Goal: Task Accomplishment & Management: Use online tool/utility

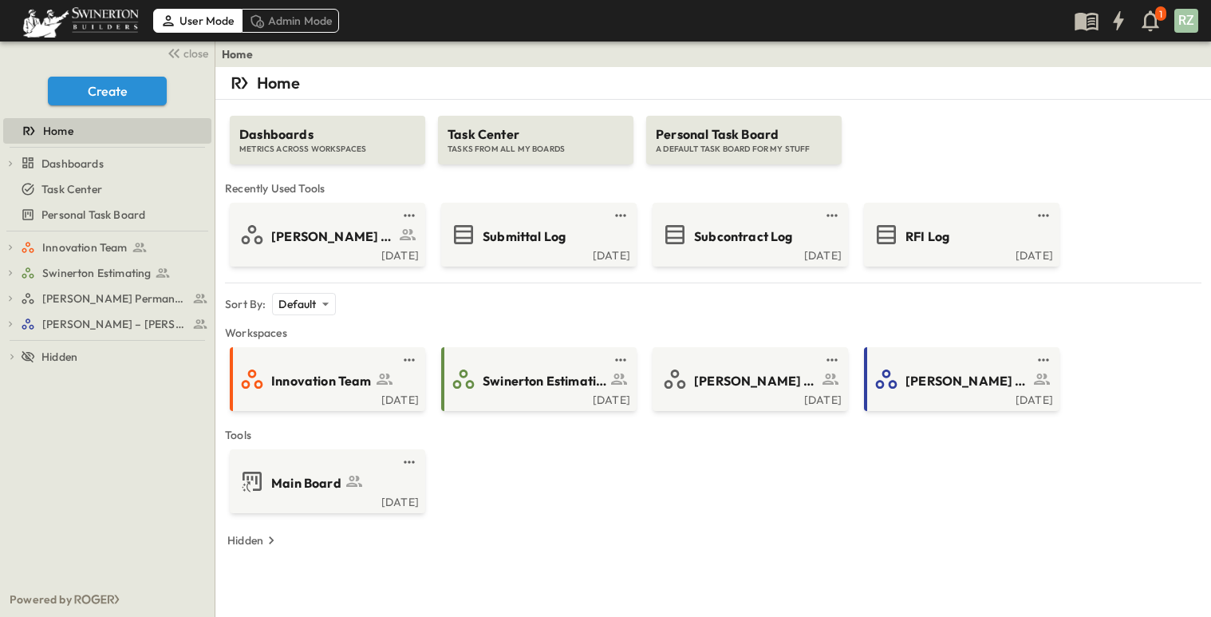
click at [137, 468] on div "Innovation Team Main Board Experiment Tracking Innovation Challenge Innovation …" at bounding box center [107, 406] width 215 height 350
drag, startPoint x: 132, startPoint y: 455, endPoint x: 103, endPoint y: 441, distance: 32.8
click at [103, 441] on div "Innovation Team Main Board Experiment Tracking Innovation Challenge Innovation …" at bounding box center [107, 406] width 215 height 350
click at [151, 458] on div "Innovation Team Main Board Experiment Tracking Innovation Challenge Innovation …" at bounding box center [107, 406] width 215 height 350
drag, startPoint x: 145, startPoint y: 455, endPoint x: 86, endPoint y: 431, distance: 63.7
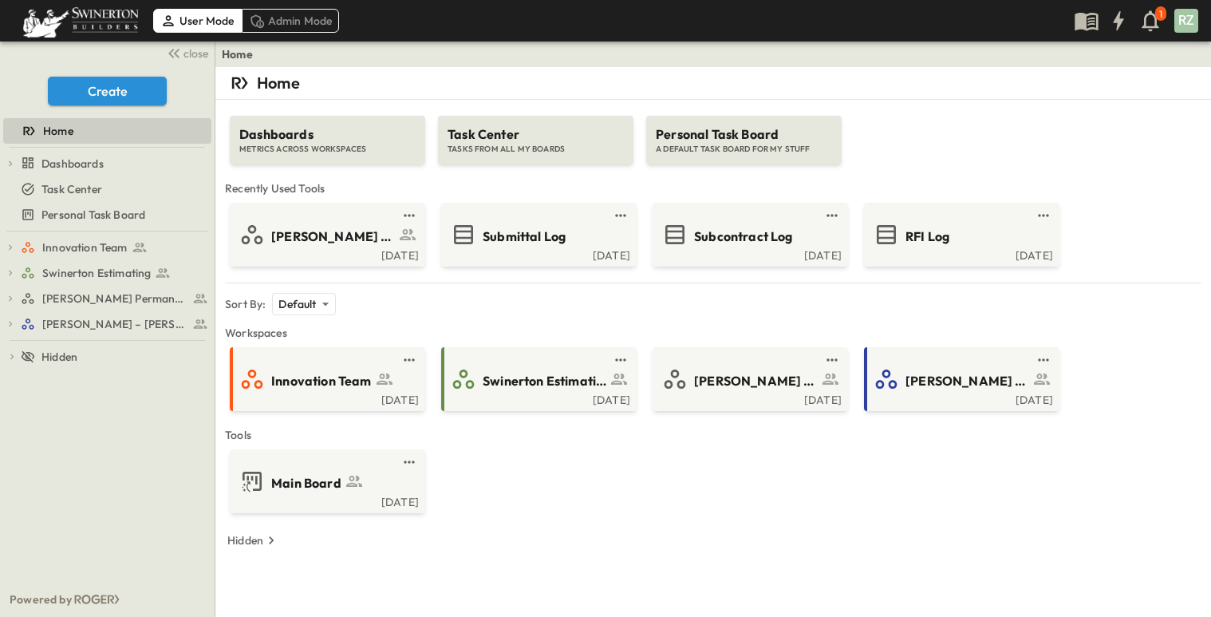
click at [86, 431] on div "Innovation Team Main Board Experiment Tracking Innovation Challenge Innovation …" at bounding box center [107, 406] width 215 height 350
click at [174, 400] on div "Innovation Team Main Board Experiment Tracking Innovation Challenge Innovation …" at bounding box center [107, 406] width 215 height 350
drag, startPoint x: 173, startPoint y: 400, endPoint x: 116, endPoint y: 396, distance: 57.6
click at [116, 396] on div "Innovation Team Main Board Experiment Tracking Innovation Challenge Innovation …" at bounding box center [107, 406] width 215 height 350
click at [164, 437] on div "Innovation Team Main Board Experiment Tracking Innovation Challenge Innovation …" at bounding box center [107, 406] width 215 height 350
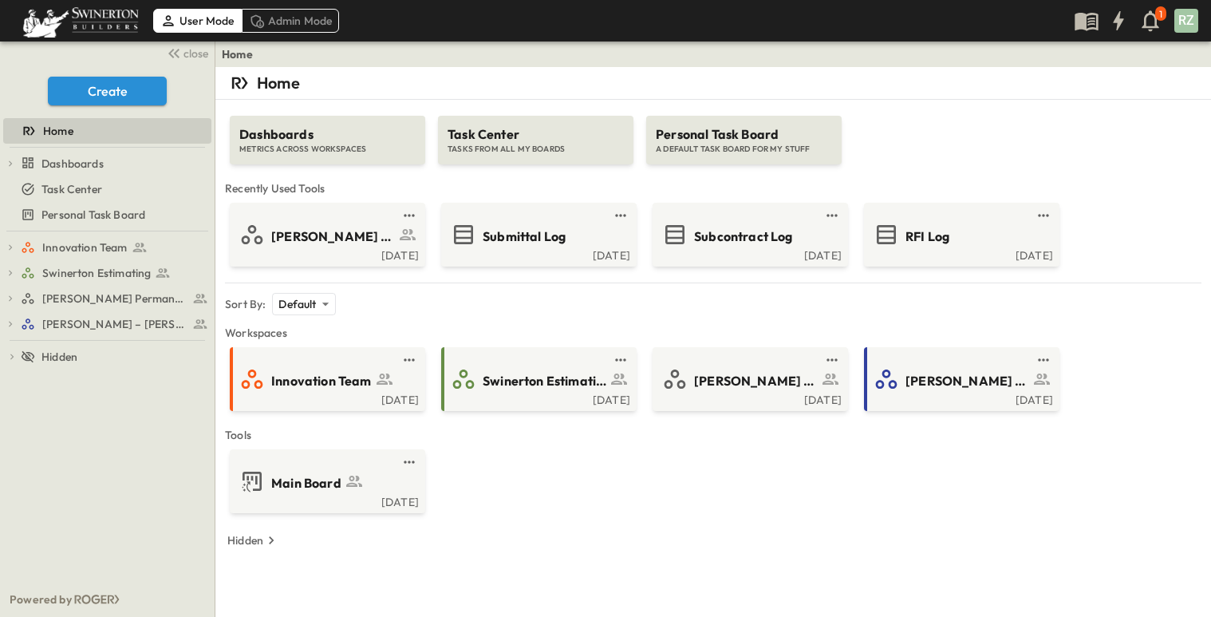
drag, startPoint x: 164, startPoint y: 437, endPoint x: 73, endPoint y: 431, distance: 90.4
click at [73, 431] on div "Innovation Team Main Board Experiment Tracking Innovation Challenge Innovation …" at bounding box center [107, 406] width 215 height 350
click at [161, 432] on div "Innovation Team Main Board Experiment Tracking Innovation Challenge Innovation …" at bounding box center [107, 406] width 215 height 350
drag, startPoint x: 161, startPoint y: 432, endPoint x: 107, endPoint y: 425, distance: 54.6
click at [107, 425] on div "Innovation Team Main Board Experiment Tracking Innovation Challenge Innovation …" at bounding box center [107, 406] width 215 height 350
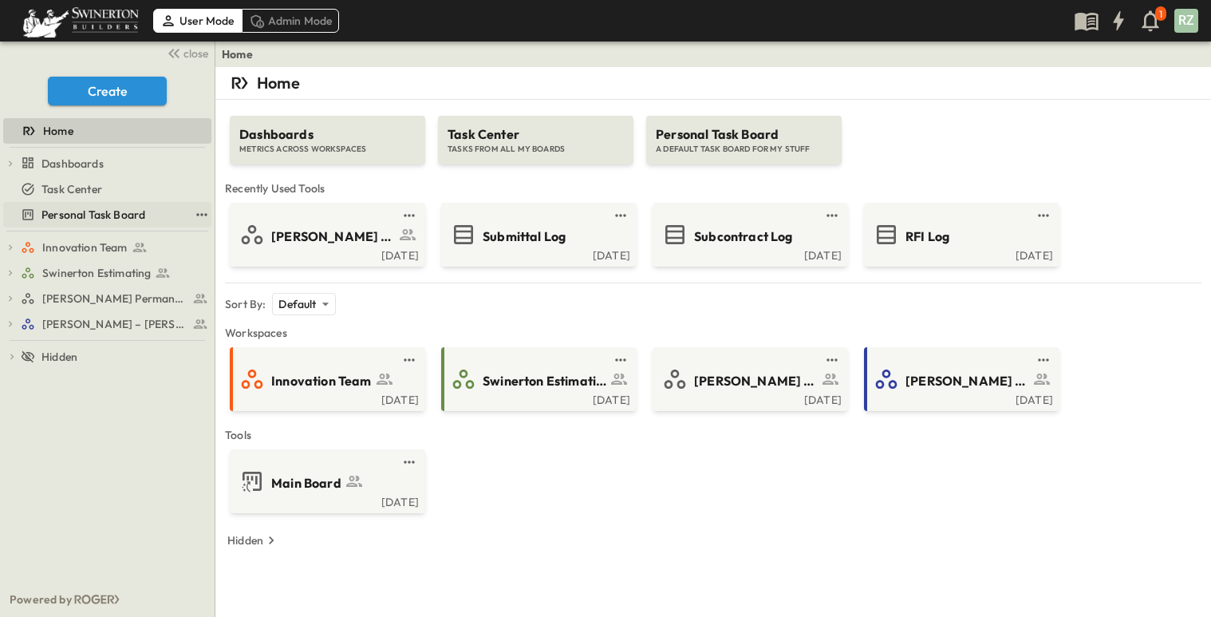
click at [69, 218] on span "Personal Task Board" at bounding box center [93, 215] width 104 height 16
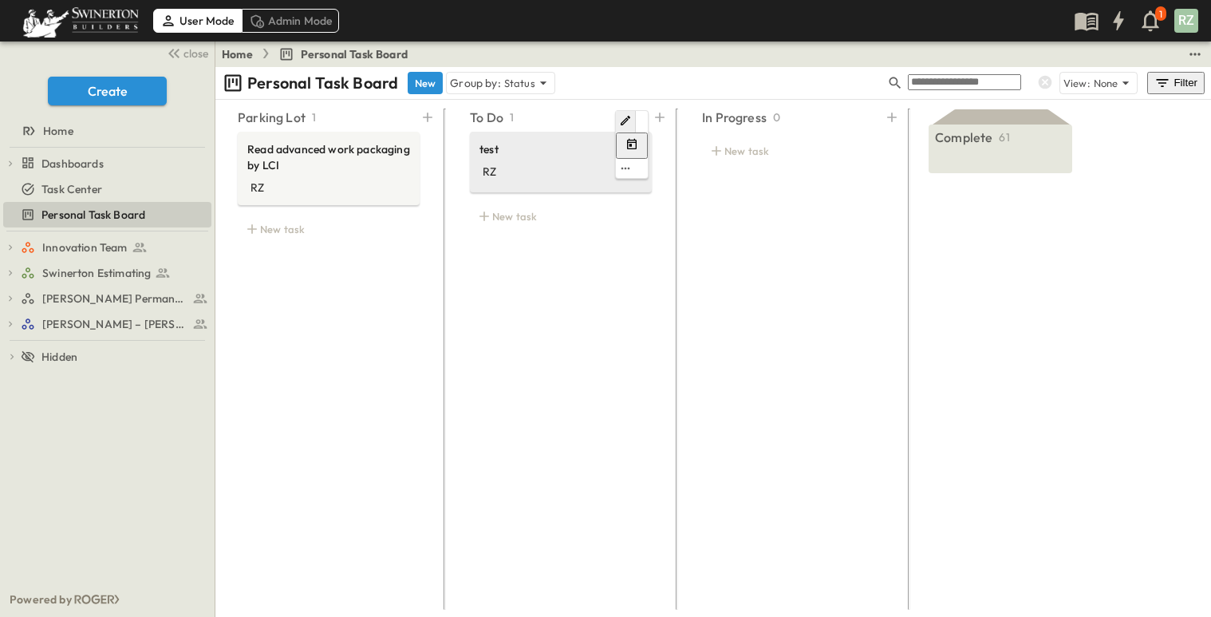
click at [526, 164] on div "RZ" at bounding box center [560, 169] width 163 height 19
click at [635, 159] on button "edit" at bounding box center [625, 168] width 19 height 19
click at [632, 302] on span "Delete" at bounding box center [649, 309] width 34 height 14
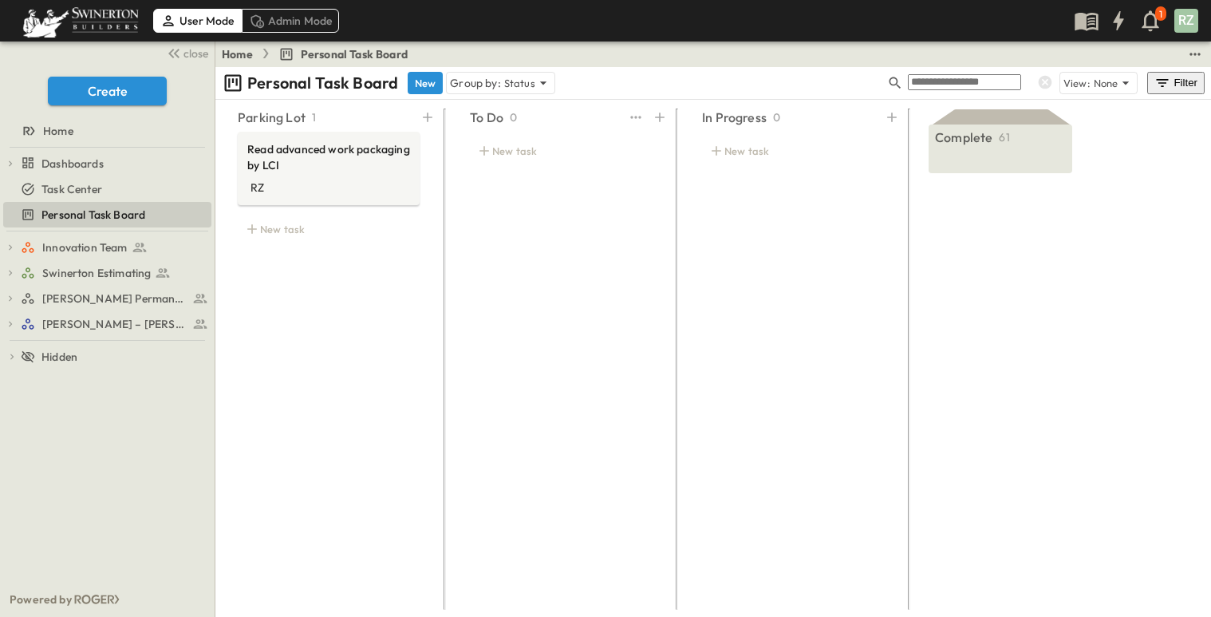
click at [579, 291] on div "To Do 0 New task" at bounding box center [561, 353] width 220 height 501
drag, startPoint x: 578, startPoint y: 365, endPoint x: 605, endPoint y: 370, distance: 27.7
click at [580, 370] on div "To Do 0 New task" at bounding box center [561, 353] width 220 height 501
click at [590, 445] on div "To Do 0 New task" at bounding box center [561, 353] width 220 height 501
drag, startPoint x: 590, startPoint y: 444, endPoint x: 570, endPoint y: 349, distance: 97.2
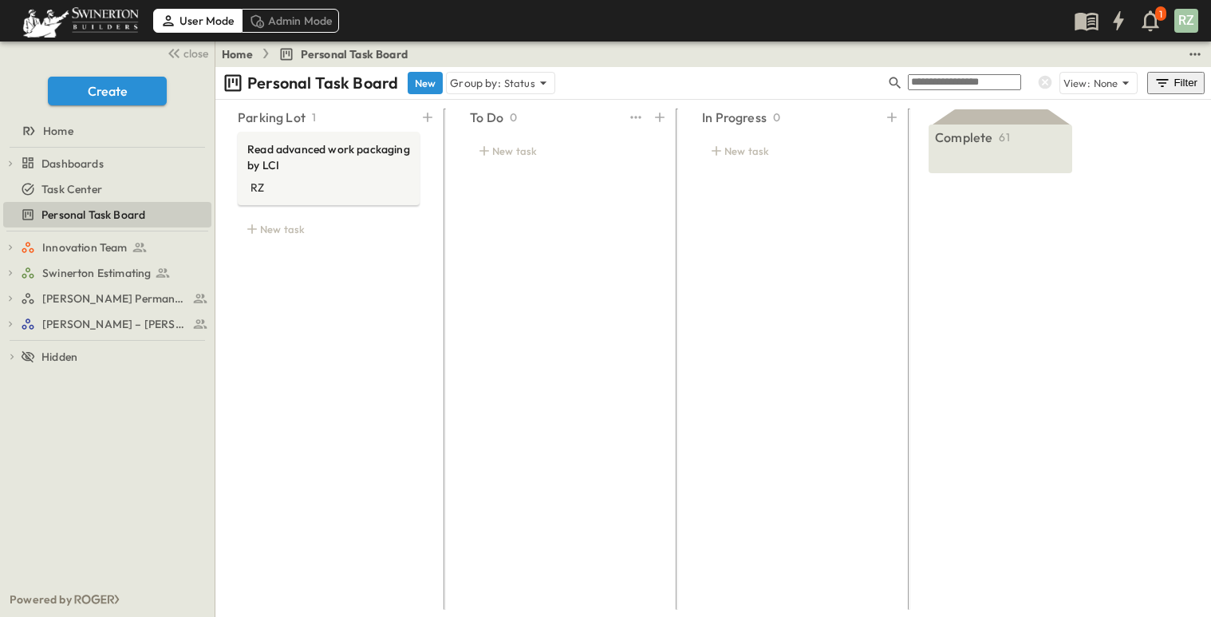
click at [570, 349] on div "To Do 0 New task" at bounding box center [561, 353] width 220 height 501
click at [570, 350] on div "To Do 0 New task" at bounding box center [561, 353] width 220 height 501
drag, startPoint x: 570, startPoint y: 350, endPoint x: 507, endPoint y: 345, distance: 63.2
click at [507, 345] on div "To Do 0 New task" at bounding box center [561, 353] width 220 height 501
click at [622, 358] on div "To Do 0 New task" at bounding box center [561, 353] width 220 height 501
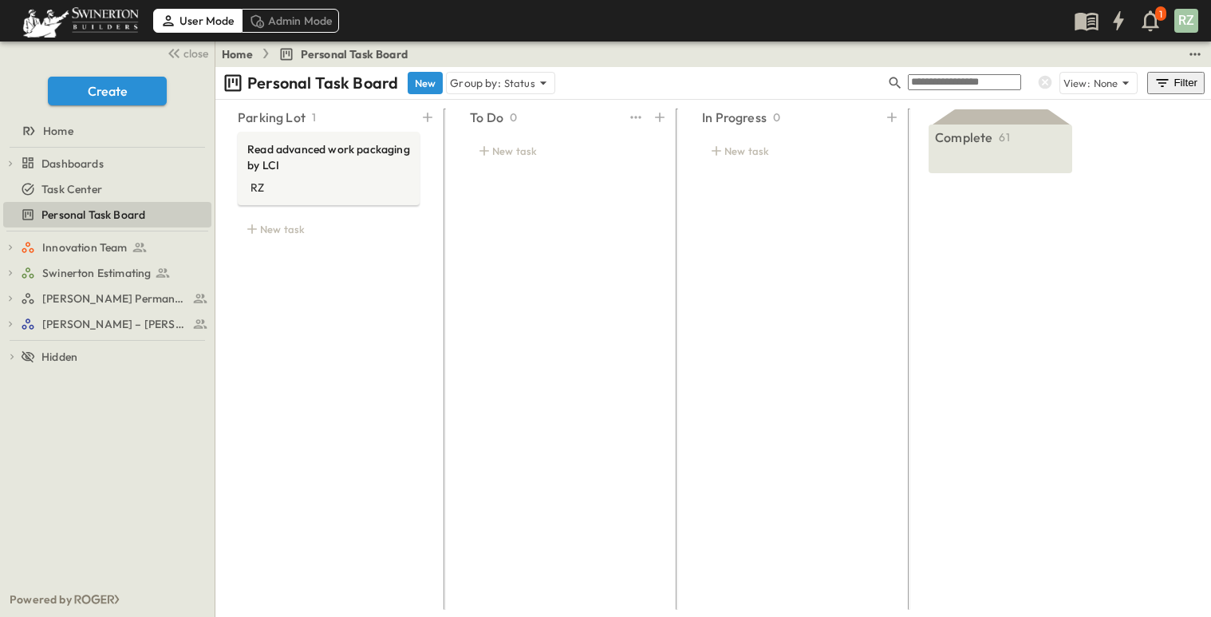
drag, startPoint x: 622, startPoint y: 358, endPoint x: 571, endPoint y: 358, distance: 51.0
click at [571, 358] on div "To Do 0 New task" at bounding box center [561, 353] width 220 height 501
click at [373, 379] on div "Parking Lot 1 Read advanced work packaging by LCI RZ New task" at bounding box center [329, 353] width 220 height 501
click at [1155, 33] on icon "button" at bounding box center [1150, 21] width 26 height 26
